Goal: Task Accomplishment & Management: Use online tool/utility

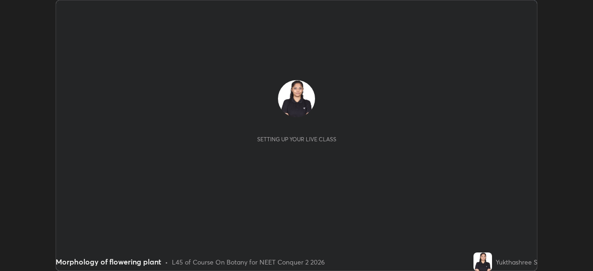
scroll to position [271, 592]
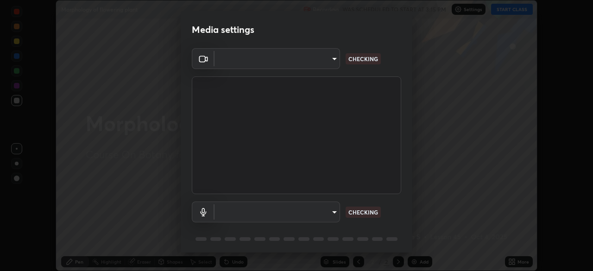
type input "09f294524f3521c037d78ee7cdb71511b6c9344afeed810a356f0d23342d5398"
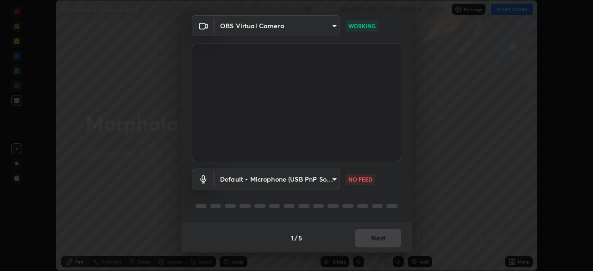
click at [330, 182] on body "Erase all Morphology of flowering plant Recording WAS SCHEDULED TO START AT 3:1…" at bounding box center [296, 135] width 593 height 271
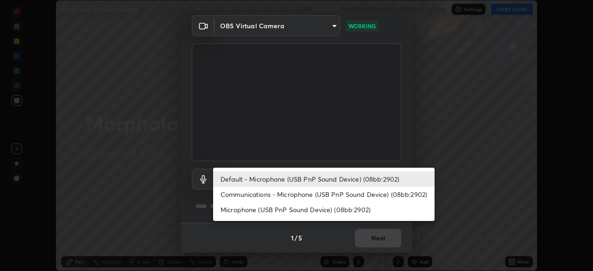
click at [332, 195] on li "Communications - Microphone (USB PnP Sound Device) (08bb:2902)" at bounding box center [323, 194] width 221 height 15
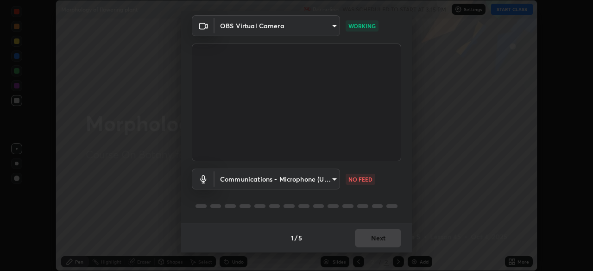
click at [324, 181] on body "Erase all Morphology of flowering plant Recording WAS SCHEDULED TO START AT 3:1…" at bounding box center [296, 135] width 593 height 271
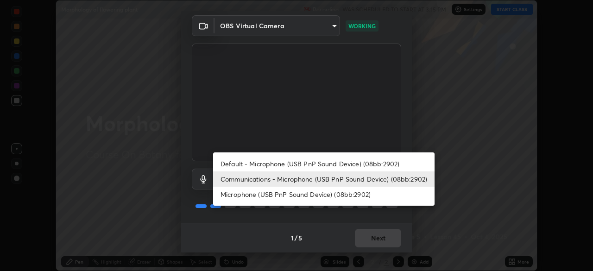
click at [331, 163] on li "Default - Microphone (USB PnP Sound Device) (08bb:2902)" at bounding box center [323, 163] width 221 height 15
type input "default"
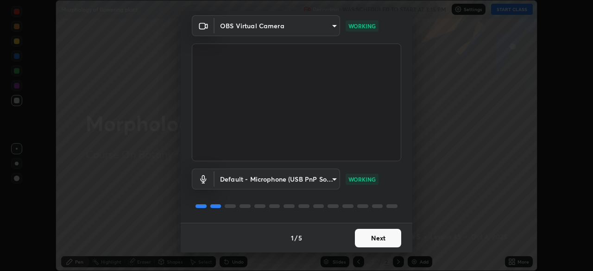
click at [379, 238] on button "Next" at bounding box center [378, 238] width 46 height 19
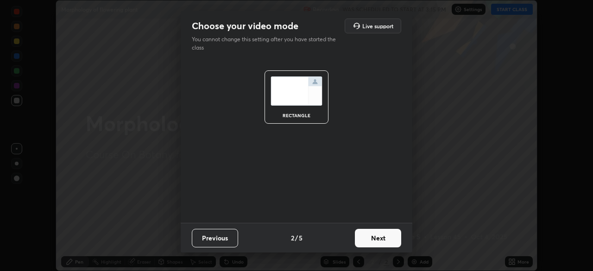
scroll to position [0, 0]
click at [382, 238] on button "Next" at bounding box center [378, 238] width 46 height 19
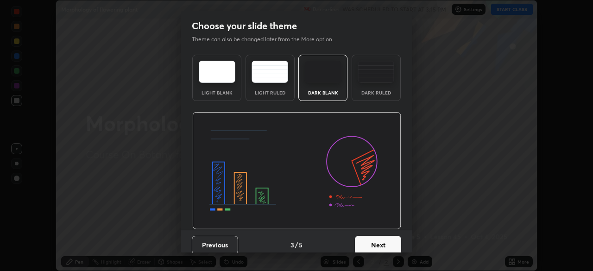
click at [385, 238] on button "Next" at bounding box center [378, 245] width 46 height 19
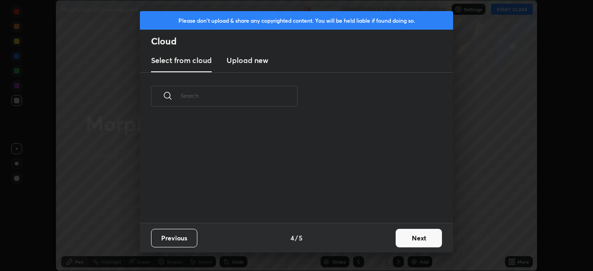
click at [416, 236] on button "Next" at bounding box center [418, 238] width 46 height 19
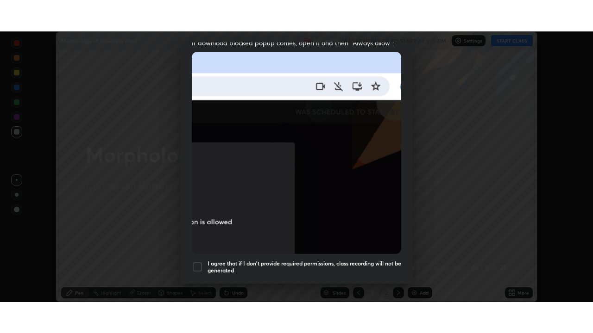
scroll to position [222, 0]
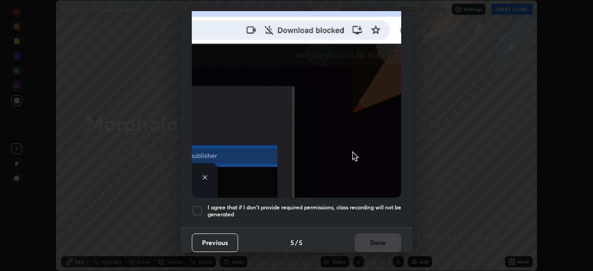
click at [196, 209] on div at bounding box center [197, 210] width 11 height 11
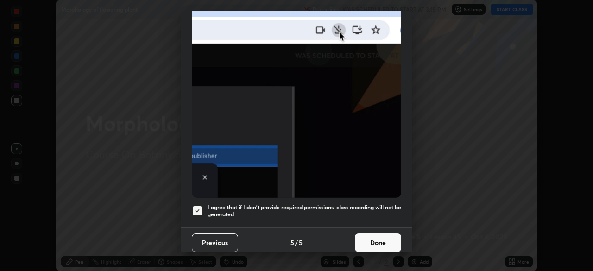
click at [377, 238] on button "Done" at bounding box center [378, 242] width 46 height 19
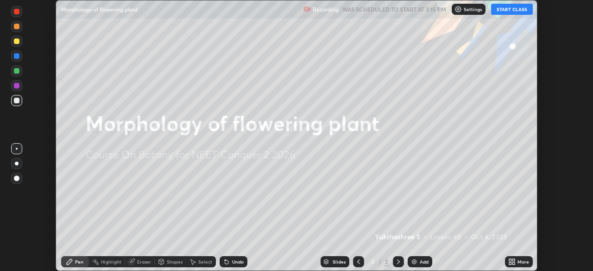
click at [515, 12] on button "START CLASS" at bounding box center [512, 9] width 42 height 11
click at [517, 259] on div "More" at bounding box center [523, 261] width 12 height 5
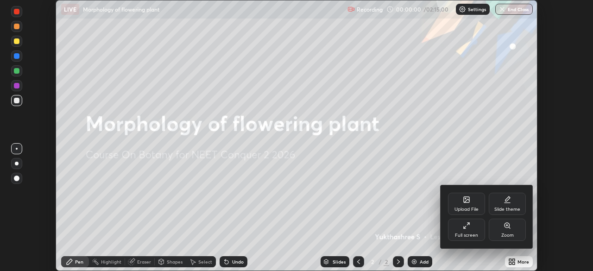
click at [471, 236] on div "Full screen" at bounding box center [466, 235] width 23 height 5
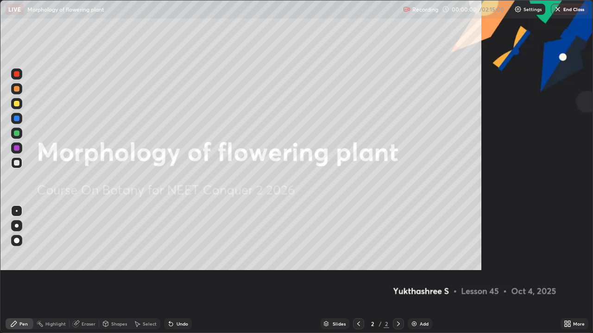
scroll to position [333, 593]
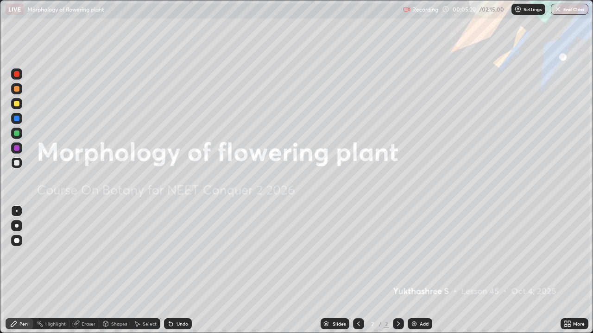
click at [571, 270] on div "More" at bounding box center [574, 324] width 28 height 11
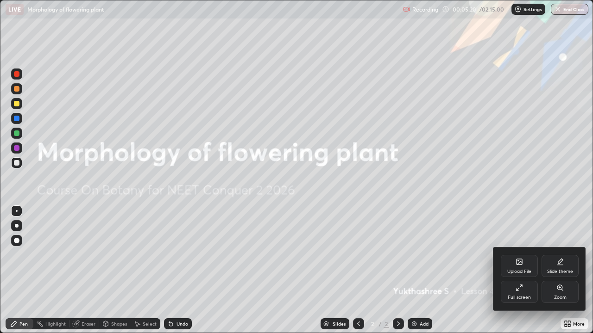
click at [558, 265] on icon at bounding box center [559, 261] width 7 height 7
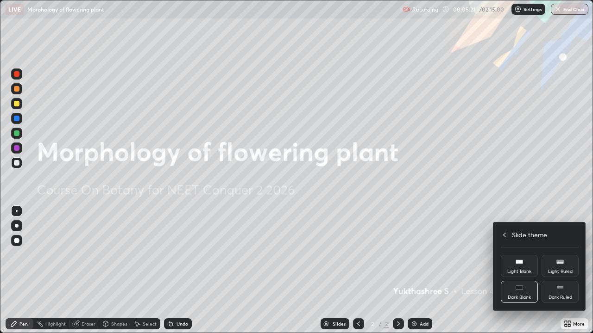
click at [559, 270] on div "Dark Ruled" at bounding box center [560, 297] width 24 height 5
click at [474, 270] on div at bounding box center [296, 166] width 593 height 333
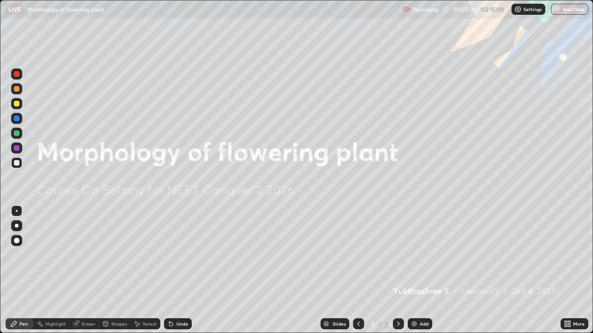
click at [414, 270] on div "Add" at bounding box center [419, 324] width 25 height 11
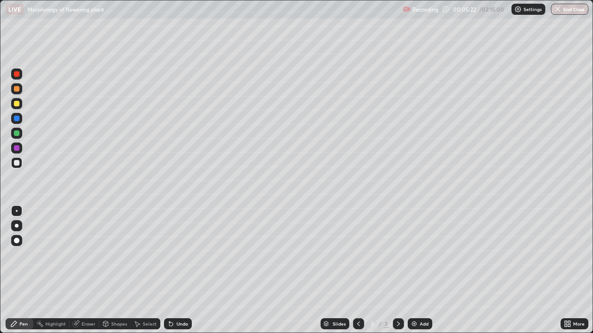
click at [17, 163] on div at bounding box center [17, 163] width 6 height 6
click at [17, 133] on div at bounding box center [17, 134] width 6 height 6
click at [17, 104] on div at bounding box center [17, 104] width 6 height 6
click at [179, 270] on div "Undo" at bounding box center [182, 324] width 12 height 5
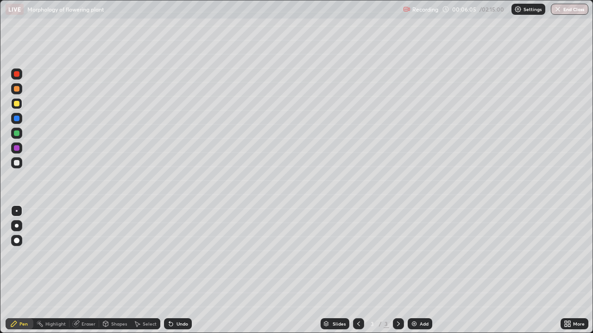
click at [182, 270] on div "Undo" at bounding box center [182, 324] width 12 height 5
click at [180, 270] on div "Undo" at bounding box center [182, 324] width 12 height 5
click at [17, 135] on div at bounding box center [17, 134] width 6 height 6
click at [187, 270] on div "Undo" at bounding box center [182, 324] width 12 height 5
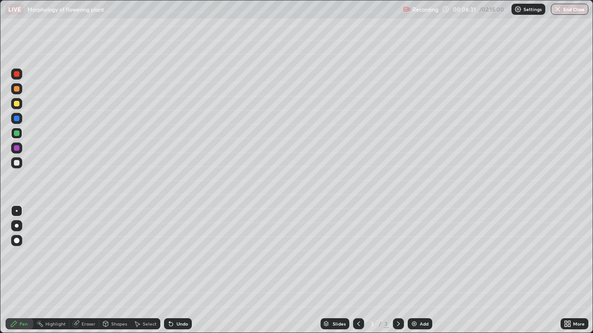
click at [182, 270] on div "Undo" at bounding box center [182, 324] width 12 height 5
click at [180, 270] on div "Undo" at bounding box center [182, 324] width 12 height 5
click at [177, 270] on div "Undo" at bounding box center [182, 324] width 12 height 5
click at [17, 101] on div at bounding box center [17, 104] width 6 height 6
click at [17, 74] on div at bounding box center [17, 74] width 6 height 6
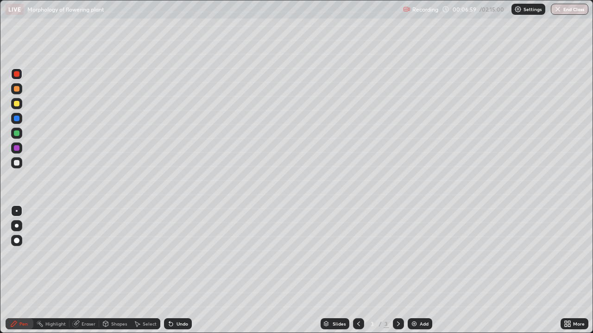
click at [17, 134] on div at bounding box center [17, 134] width 6 height 6
click at [17, 90] on div at bounding box center [17, 89] width 6 height 6
click at [17, 134] on div at bounding box center [17, 134] width 6 height 6
click at [15, 75] on div at bounding box center [17, 74] width 6 height 6
click at [22, 90] on div at bounding box center [16, 88] width 11 height 11
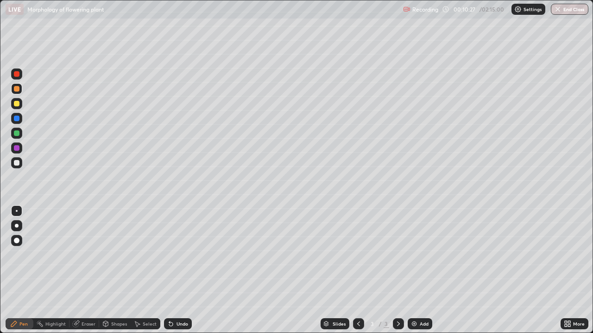
click at [20, 77] on div at bounding box center [16, 74] width 11 height 11
click at [180, 270] on div "Undo" at bounding box center [182, 324] width 12 height 5
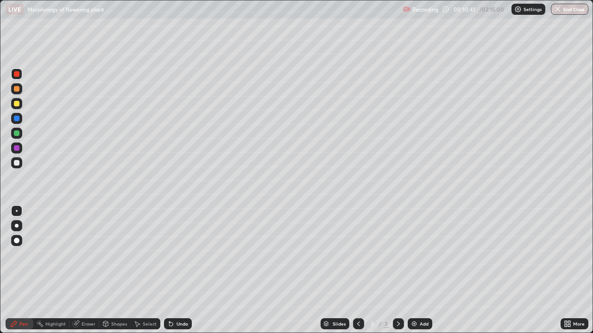
click at [190, 270] on div "Undo" at bounding box center [178, 324] width 28 height 11
click at [181, 270] on div "Undo" at bounding box center [182, 324] width 12 height 5
click at [181, 270] on div "Undo" at bounding box center [178, 324] width 28 height 11
click at [15, 164] on div at bounding box center [17, 163] width 6 height 6
click at [18, 72] on div at bounding box center [17, 74] width 6 height 6
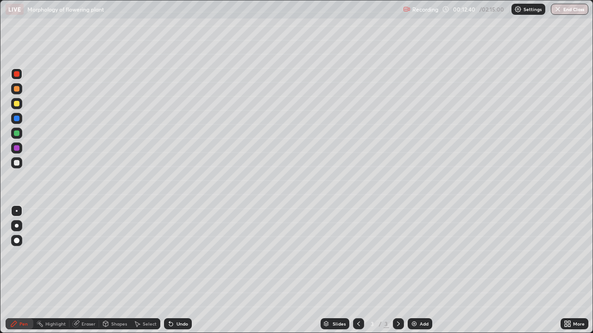
click at [17, 161] on div at bounding box center [17, 163] width 6 height 6
click at [18, 74] on div at bounding box center [17, 74] width 6 height 6
click at [419, 270] on div "Add" at bounding box center [419, 324] width 25 height 11
click at [16, 70] on div at bounding box center [16, 74] width 11 height 11
click at [17, 88] on div at bounding box center [17, 89] width 6 height 6
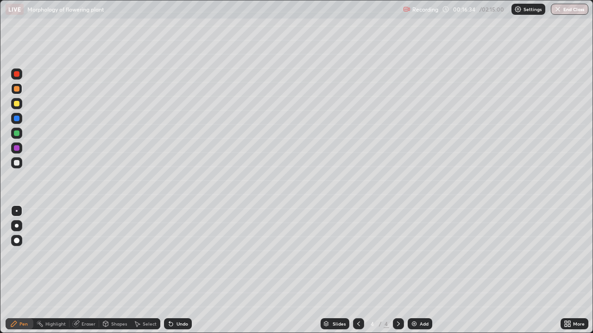
click at [182, 270] on div "Undo" at bounding box center [182, 324] width 12 height 5
click at [177, 270] on div "Undo" at bounding box center [182, 324] width 12 height 5
click at [176, 270] on div "Undo" at bounding box center [182, 324] width 12 height 5
click at [177, 270] on div "Undo" at bounding box center [178, 324] width 28 height 11
click at [83, 270] on div "Eraser" at bounding box center [88, 324] width 14 height 5
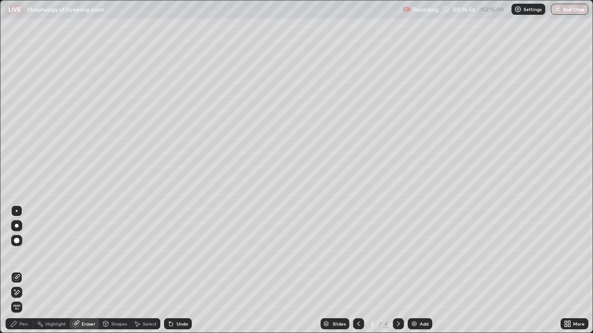
click at [20, 270] on div "Pen" at bounding box center [23, 324] width 8 height 5
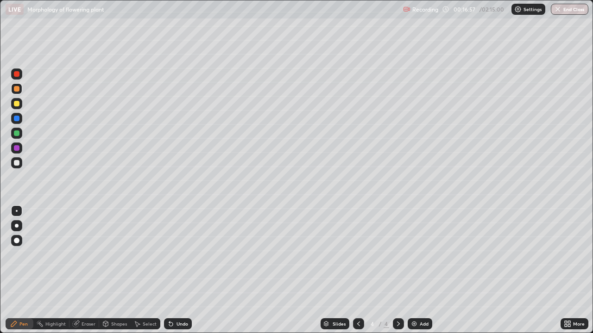
click at [17, 87] on div at bounding box center [17, 89] width 6 height 6
click at [19, 74] on div at bounding box center [17, 74] width 6 height 6
click at [356, 270] on div at bounding box center [358, 324] width 11 height 11
click at [393, 270] on div at bounding box center [398, 324] width 11 height 11
click at [17, 87] on div at bounding box center [17, 89] width 6 height 6
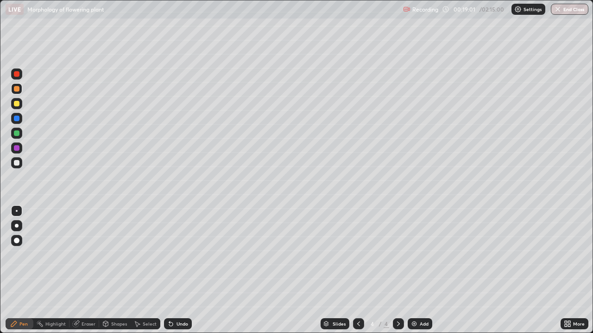
click at [19, 88] on div at bounding box center [17, 89] width 6 height 6
click at [15, 101] on div at bounding box center [17, 104] width 6 height 6
click at [18, 91] on div at bounding box center [17, 89] width 6 height 6
click at [85, 270] on div "Eraser" at bounding box center [88, 324] width 14 height 5
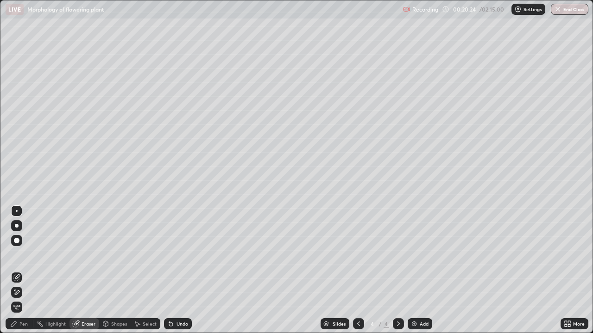
click at [17, 270] on icon at bounding box center [17, 292] width 5 height 5
click at [20, 270] on div "Pen" at bounding box center [20, 324] width 28 height 11
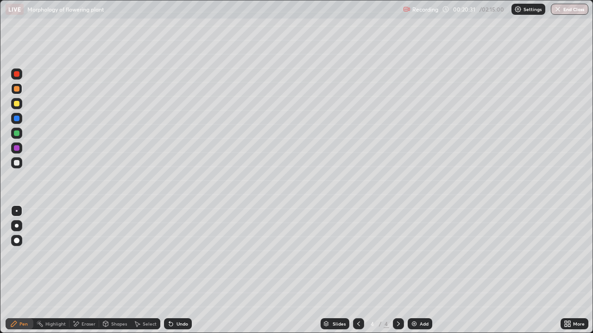
click at [81, 270] on div "Eraser" at bounding box center [84, 324] width 30 height 11
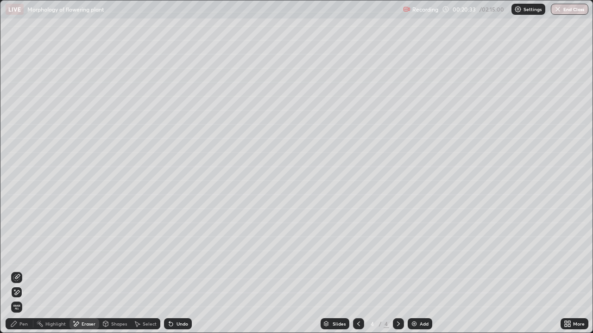
click at [19, 270] on div "Pen" at bounding box center [23, 324] width 8 height 5
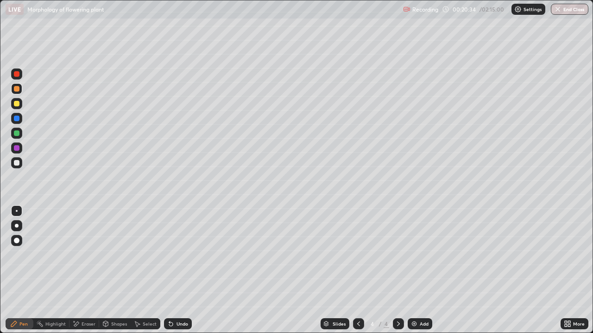
click at [18, 163] on div at bounding box center [17, 163] width 6 height 6
click at [17, 75] on div at bounding box center [17, 74] width 6 height 6
click at [176, 270] on div "Undo" at bounding box center [182, 324] width 12 height 5
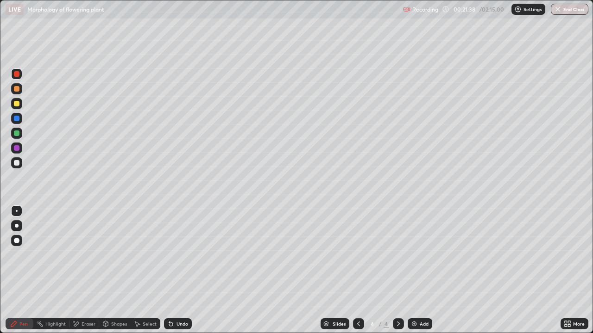
click at [176, 270] on div "Undo" at bounding box center [182, 324] width 12 height 5
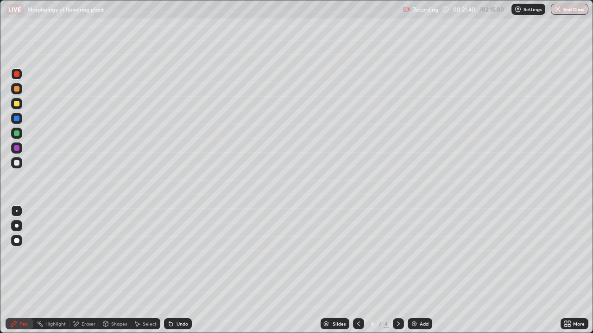
click at [177, 270] on div "Undo" at bounding box center [182, 324] width 12 height 5
click at [80, 270] on div "Eraser" at bounding box center [84, 324] width 30 height 11
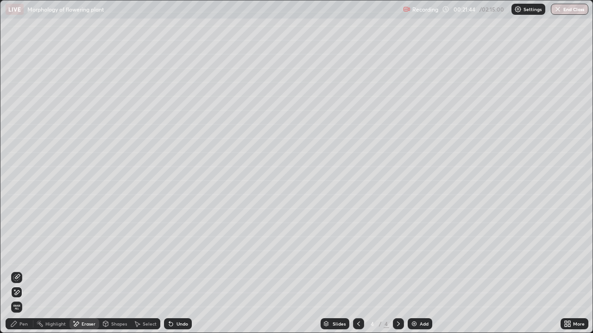
click at [178, 270] on div "Undo" at bounding box center [182, 324] width 12 height 5
click at [180, 270] on div "Undo" at bounding box center [182, 324] width 12 height 5
click at [181, 270] on div "Undo" at bounding box center [182, 324] width 12 height 5
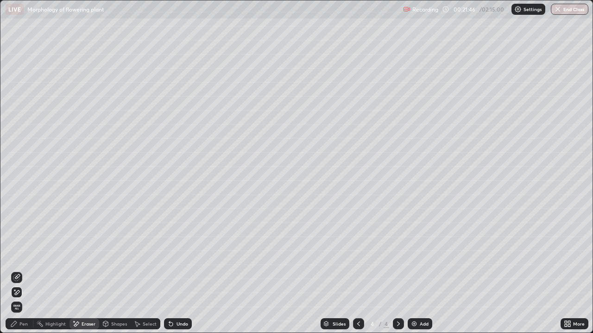
click at [181, 270] on div "Undo" at bounding box center [182, 324] width 12 height 5
click at [184, 270] on div "Undo" at bounding box center [182, 324] width 12 height 5
click at [24, 270] on div "Pen" at bounding box center [23, 324] width 8 height 5
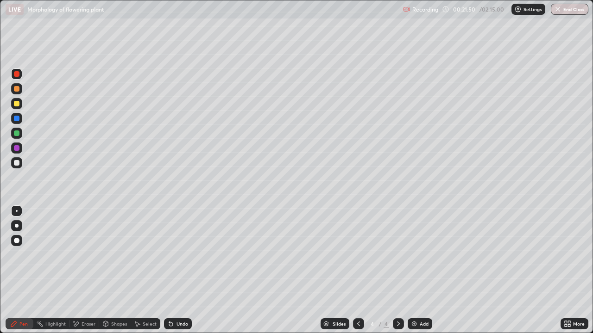
click at [19, 73] on div at bounding box center [17, 74] width 6 height 6
click at [18, 90] on div at bounding box center [17, 89] width 6 height 6
click at [20, 73] on div at bounding box center [16, 74] width 11 height 11
click at [418, 270] on div "Add" at bounding box center [419, 324] width 25 height 11
click at [414, 270] on img at bounding box center [413, 323] width 7 height 7
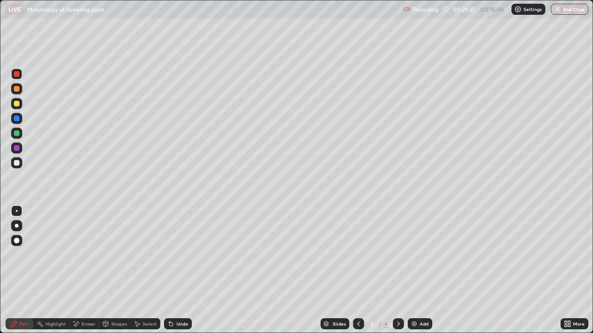
click at [15, 167] on div at bounding box center [16, 162] width 11 height 11
click at [175, 270] on div "Undo" at bounding box center [178, 324] width 28 height 11
click at [17, 90] on div at bounding box center [17, 89] width 6 height 6
click at [17, 72] on div at bounding box center [17, 74] width 6 height 6
click at [18, 89] on div at bounding box center [17, 89] width 6 height 6
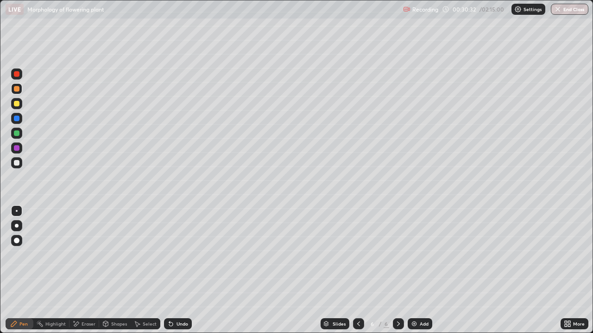
click at [179, 270] on div "Undo" at bounding box center [182, 324] width 12 height 5
click at [181, 270] on div "Undo" at bounding box center [182, 324] width 12 height 5
click at [181, 270] on div "Undo" at bounding box center [178, 324] width 28 height 11
click at [181, 270] on div "Undo" at bounding box center [182, 324] width 12 height 5
click at [21, 74] on div at bounding box center [16, 74] width 11 height 11
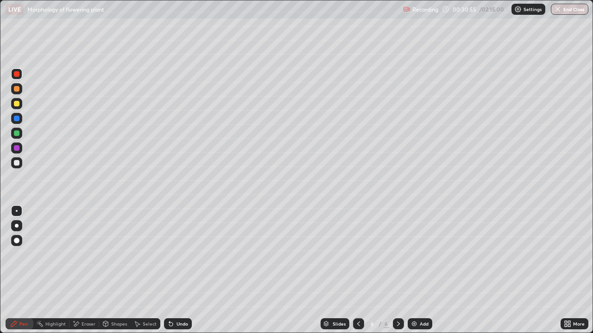
click at [17, 163] on div at bounding box center [17, 163] width 6 height 6
click at [16, 165] on div at bounding box center [17, 163] width 6 height 6
click at [179, 270] on div "Undo" at bounding box center [178, 324] width 28 height 11
click at [179, 270] on div "Undo" at bounding box center [182, 324] width 12 height 5
click at [188, 270] on div "Undo" at bounding box center [178, 324] width 28 height 11
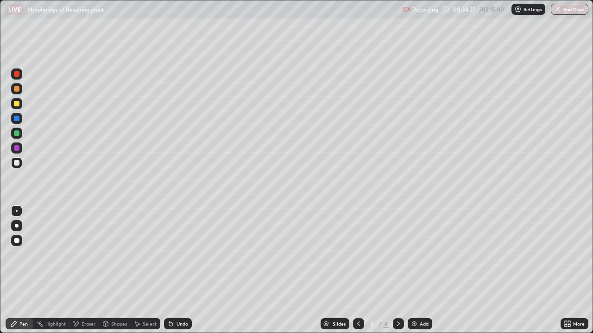
click at [17, 103] on div at bounding box center [17, 104] width 6 height 6
click at [18, 87] on div at bounding box center [17, 89] width 6 height 6
click at [16, 131] on div at bounding box center [17, 134] width 6 height 6
click at [18, 87] on div at bounding box center [17, 89] width 6 height 6
click at [16, 74] on div at bounding box center [17, 74] width 6 height 6
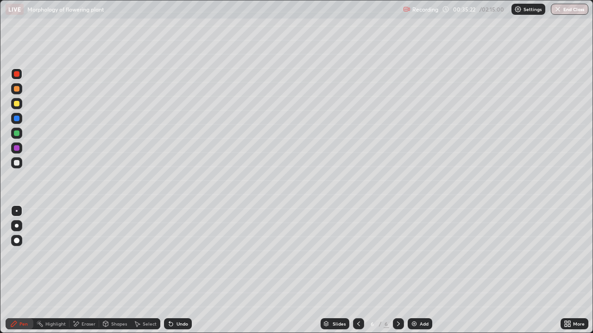
click at [176, 270] on div "Undo" at bounding box center [182, 324] width 12 height 5
click at [179, 270] on div "Undo" at bounding box center [178, 324] width 28 height 11
click at [17, 104] on div at bounding box center [17, 104] width 6 height 6
click at [20, 162] on div at bounding box center [16, 162] width 11 height 11
click at [17, 88] on div at bounding box center [17, 89] width 6 height 6
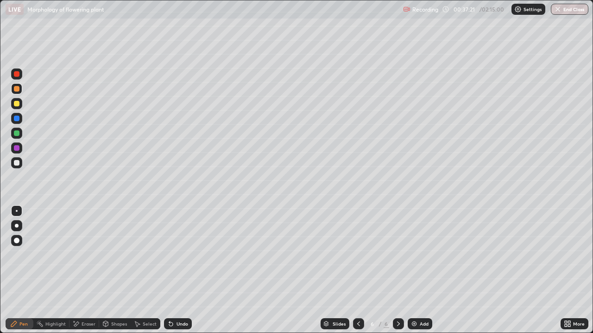
click at [16, 133] on div at bounding box center [17, 134] width 6 height 6
click at [17, 74] on div at bounding box center [17, 74] width 6 height 6
click at [15, 107] on div at bounding box center [16, 103] width 11 height 11
click at [20, 161] on div at bounding box center [16, 162] width 11 height 11
click at [17, 74] on div at bounding box center [17, 74] width 6 height 6
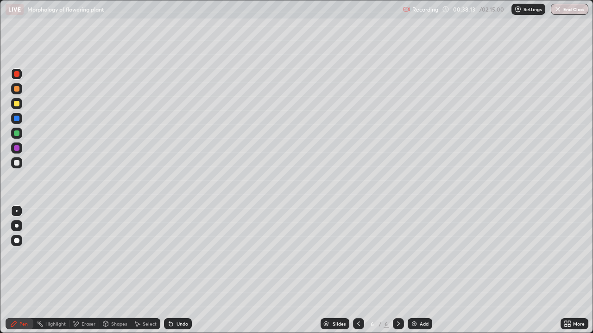
click at [179, 270] on div "Undo" at bounding box center [182, 324] width 12 height 5
click at [18, 103] on div at bounding box center [17, 104] width 6 height 6
click at [416, 270] on img at bounding box center [413, 323] width 7 height 7
click at [414, 270] on img at bounding box center [413, 323] width 7 height 7
click at [17, 90] on div at bounding box center [17, 89] width 6 height 6
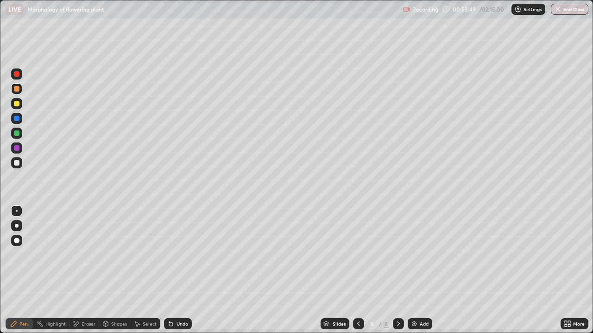
click at [20, 108] on div at bounding box center [16, 103] width 11 height 11
click at [17, 133] on div at bounding box center [17, 134] width 6 height 6
click at [16, 90] on div at bounding box center [17, 89] width 6 height 6
click at [16, 135] on div at bounding box center [17, 134] width 6 height 6
click at [17, 163] on div at bounding box center [17, 163] width 6 height 6
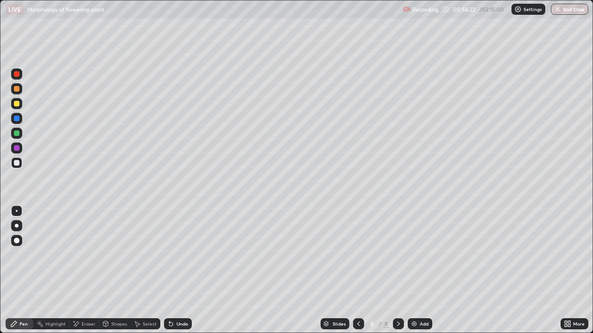
click at [14, 164] on div at bounding box center [17, 163] width 6 height 6
click at [171, 270] on icon at bounding box center [171, 325] width 4 height 4
click at [169, 270] on icon at bounding box center [171, 325] width 4 height 4
click at [173, 270] on div "Undo" at bounding box center [178, 324] width 28 height 11
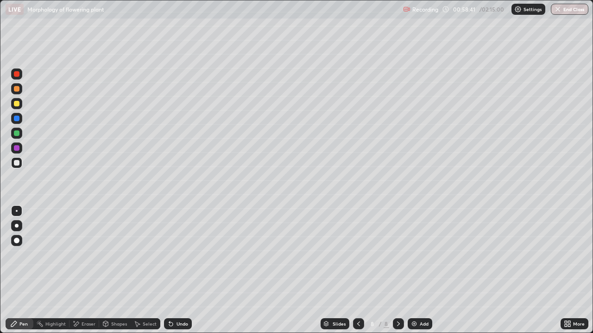
click at [20, 133] on div at bounding box center [16, 133] width 11 height 11
click at [16, 105] on div at bounding box center [17, 104] width 6 height 6
click at [461, 270] on div "Slides 8 / 8 Add" at bounding box center [376, 324] width 369 height 19
click at [466, 270] on div "Slides 8 / 8 Add" at bounding box center [376, 324] width 369 height 19
click at [472, 270] on div "Slides 8 / 8 Add" at bounding box center [376, 324] width 369 height 19
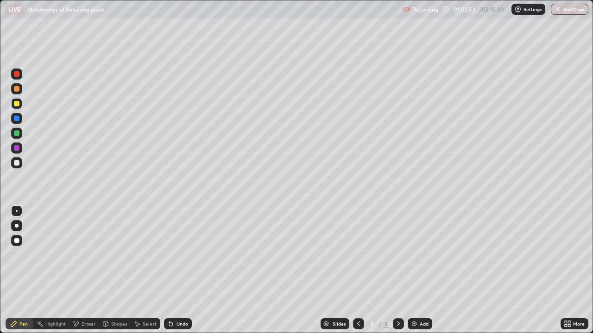
click at [493, 270] on div "Slides 8 / 8 Add" at bounding box center [376, 324] width 369 height 19
click at [515, 270] on div "Slides 8 / 8 Add" at bounding box center [376, 324] width 369 height 19
click at [16, 73] on div at bounding box center [17, 74] width 6 height 6
click at [419, 270] on div "Add" at bounding box center [423, 324] width 9 height 5
click at [361, 270] on div at bounding box center [358, 324] width 11 height 11
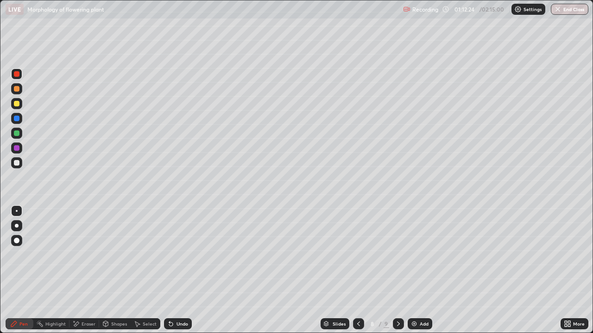
click at [395, 270] on div at bounding box center [398, 324] width 11 height 11
click at [14, 164] on div at bounding box center [16, 162] width 11 height 11
click at [18, 91] on div at bounding box center [17, 89] width 6 height 6
click at [17, 165] on div at bounding box center [17, 163] width 6 height 6
click at [19, 89] on div at bounding box center [17, 89] width 6 height 6
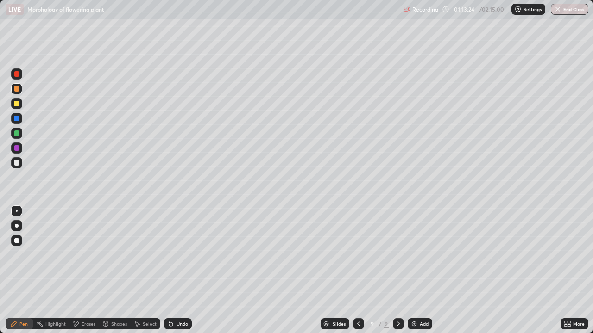
click at [17, 74] on div at bounding box center [17, 74] width 6 height 6
click at [15, 164] on div at bounding box center [17, 163] width 6 height 6
click at [358, 270] on icon at bounding box center [358, 323] width 7 height 7
click at [398, 270] on icon at bounding box center [397, 323] width 7 height 7
click at [17, 134] on div at bounding box center [17, 134] width 6 height 6
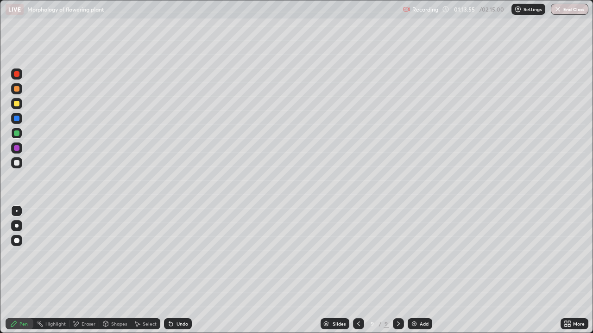
click at [19, 162] on div at bounding box center [17, 163] width 6 height 6
click at [110, 270] on div "Shapes" at bounding box center [114, 324] width 31 height 11
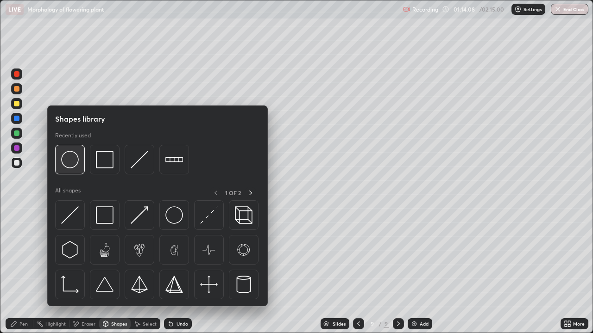
click at [70, 161] on img at bounding box center [70, 160] width 18 height 18
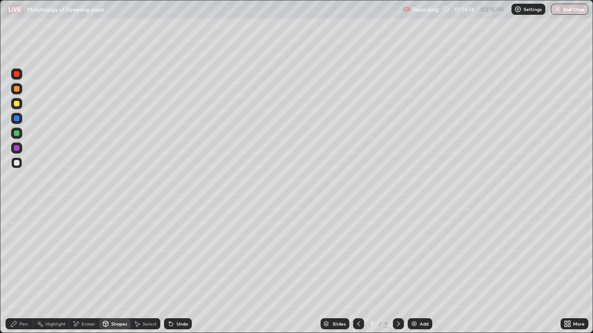
click at [84, 270] on div "Eraser" at bounding box center [88, 324] width 14 height 5
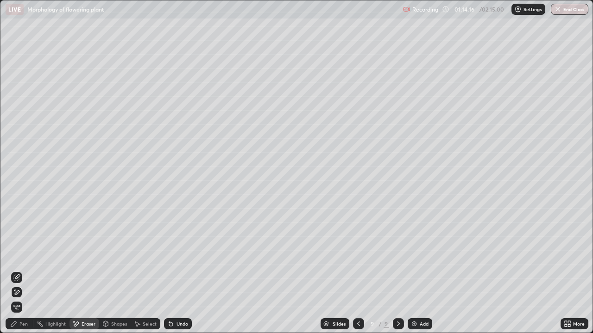
click at [21, 270] on div "Pen" at bounding box center [23, 324] width 8 height 5
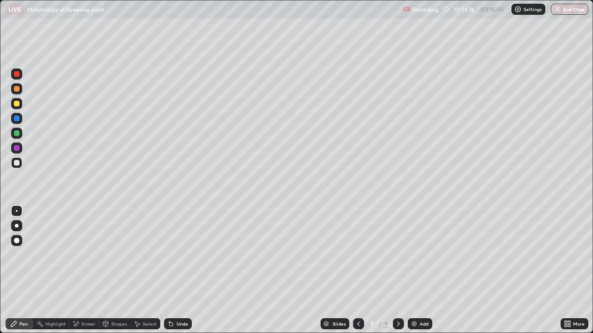
click at [17, 160] on div at bounding box center [17, 163] width 6 height 6
click at [180, 270] on div "Undo" at bounding box center [178, 324] width 28 height 11
click at [179, 270] on div "Undo" at bounding box center [178, 324] width 28 height 11
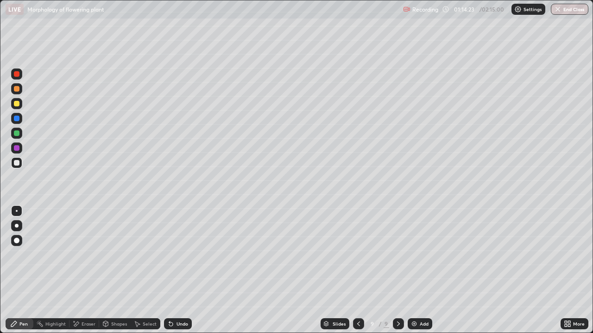
click at [181, 270] on div "Undo" at bounding box center [178, 324] width 28 height 11
click at [180, 270] on div "Undo" at bounding box center [178, 324] width 28 height 11
click at [181, 270] on div "Undo" at bounding box center [178, 324] width 28 height 11
click at [175, 270] on div "Undo" at bounding box center [178, 324] width 28 height 11
click at [110, 270] on div "Shapes" at bounding box center [114, 324] width 31 height 11
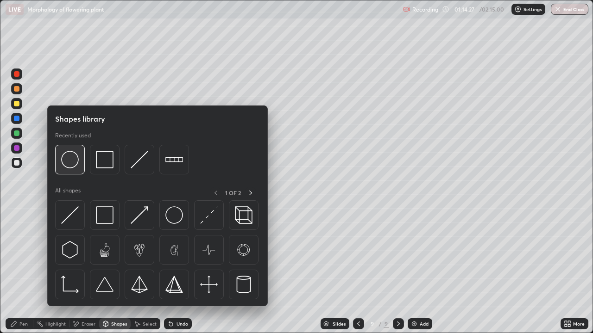
click at [75, 163] on img at bounding box center [70, 160] width 18 height 18
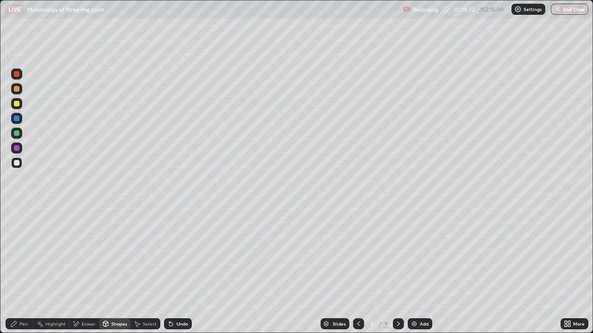
click at [82, 270] on div "Eraser" at bounding box center [88, 324] width 14 height 5
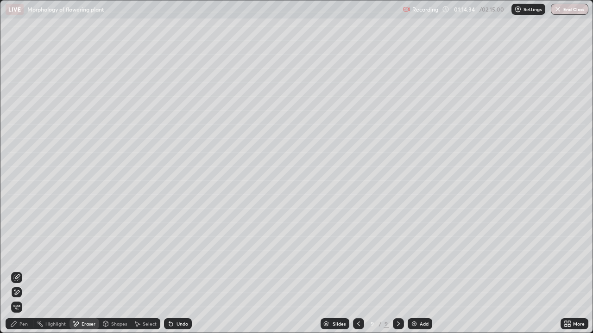
click at [19, 270] on div "Pen" at bounding box center [20, 324] width 28 height 11
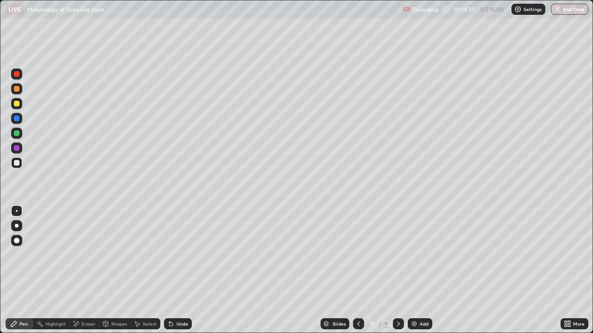
click at [178, 270] on div "Undo" at bounding box center [182, 324] width 12 height 5
click at [81, 270] on div "Eraser" at bounding box center [88, 324] width 14 height 5
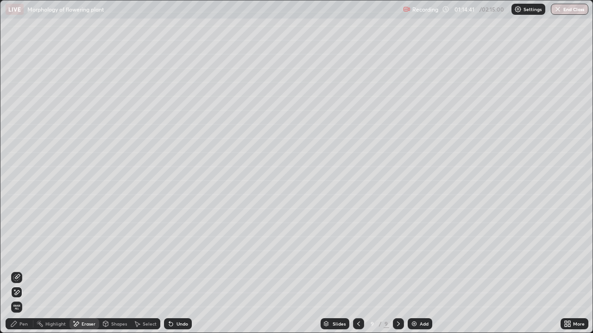
click at [20, 270] on icon at bounding box center [16, 277] width 7 height 7
click at [20, 270] on div "Pen" at bounding box center [23, 324] width 8 height 5
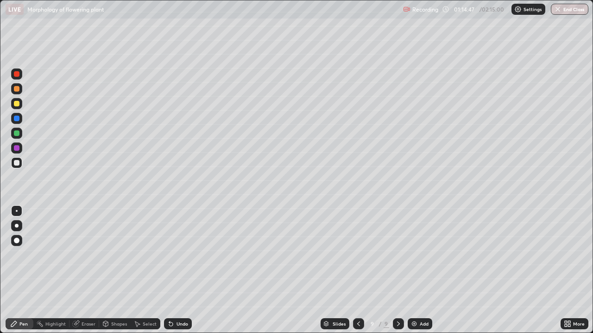
click at [15, 163] on div at bounding box center [17, 163] width 6 height 6
click at [174, 270] on div "Undo" at bounding box center [178, 324] width 28 height 11
click at [177, 270] on div "Undo" at bounding box center [182, 324] width 12 height 5
click at [176, 270] on div "Undo" at bounding box center [178, 324] width 28 height 11
click at [182, 270] on div "Undo" at bounding box center [182, 324] width 12 height 5
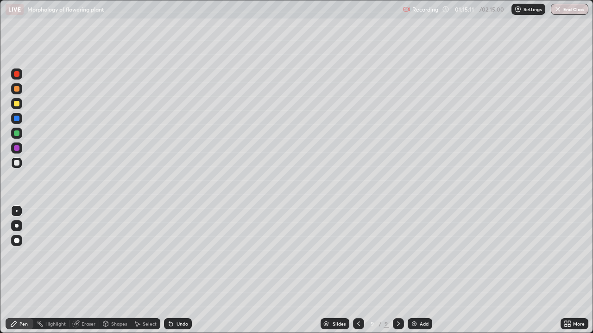
click at [184, 270] on div "Undo" at bounding box center [182, 324] width 12 height 5
click at [80, 270] on div "Eraser" at bounding box center [84, 324] width 30 height 11
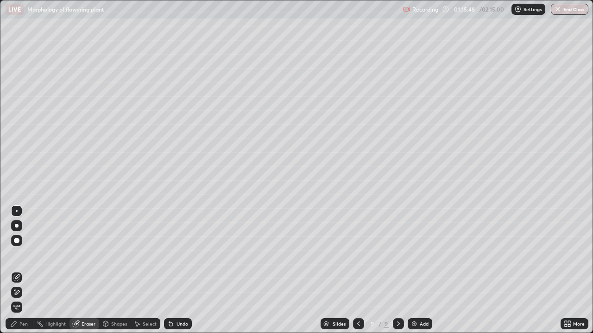
click at [17, 270] on icon at bounding box center [16, 293] width 7 height 8
click at [21, 270] on div "Pen" at bounding box center [23, 324] width 8 height 5
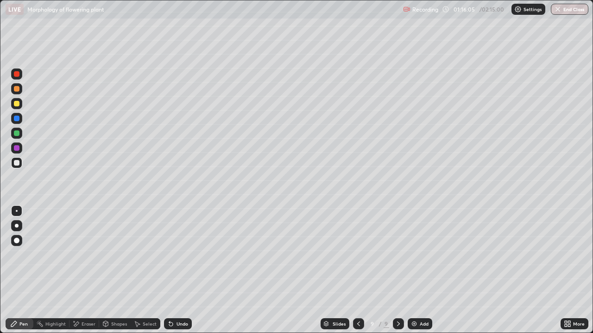
click at [182, 270] on div "Undo" at bounding box center [182, 324] width 12 height 5
click at [176, 270] on div "Undo" at bounding box center [182, 324] width 12 height 5
click at [178, 270] on div "Undo" at bounding box center [178, 324] width 28 height 11
click at [17, 73] on div at bounding box center [17, 74] width 6 height 6
click at [22, 74] on div at bounding box center [16, 74] width 11 height 11
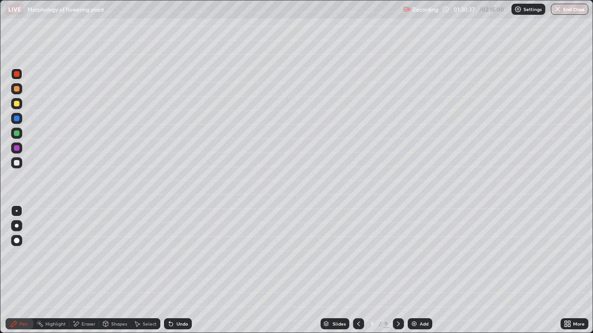
click at [17, 93] on div at bounding box center [16, 88] width 11 height 11
click at [410, 270] on img at bounding box center [413, 323] width 7 height 7
click at [181, 270] on div "Undo" at bounding box center [182, 324] width 12 height 5
click at [183, 270] on div "Undo" at bounding box center [182, 324] width 12 height 5
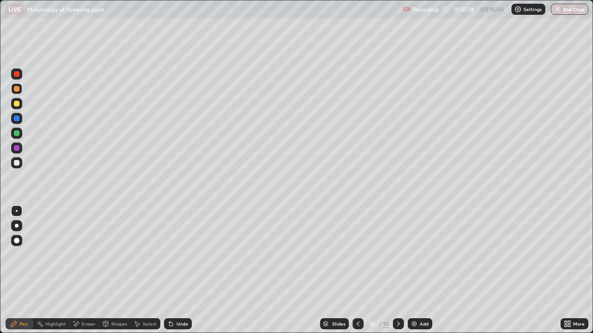
click at [184, 270] on div "Undo" at bounding box center [178, 324] width 28 height 11
click at [559, 13] on button "End Class" at bounding box center [568, 9] width 37 height 11
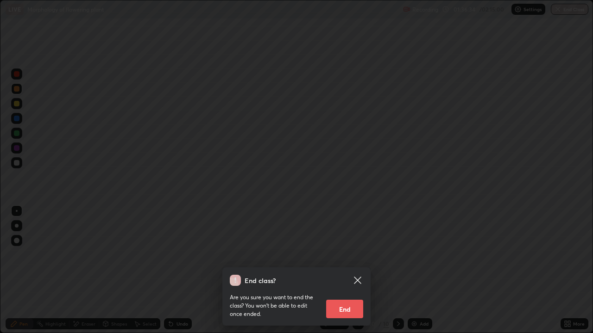
click at [348, 270] on button "End" at bounding box center [344, 309] width 37 height 19
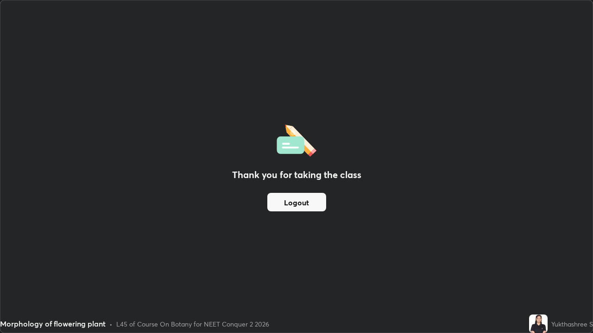
click at [298, 196] on button "Logout" at bounding box center [296, 202] width 59 height 19
